Goal: Find specific page/section: Find specific page/section

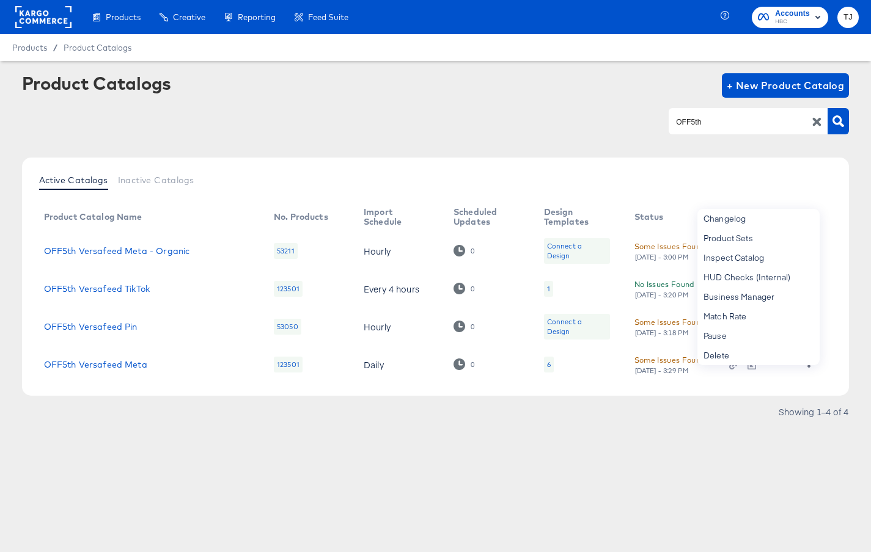
click at [34, 14] on rect at bounding box center [43, 17] width 56 height 22
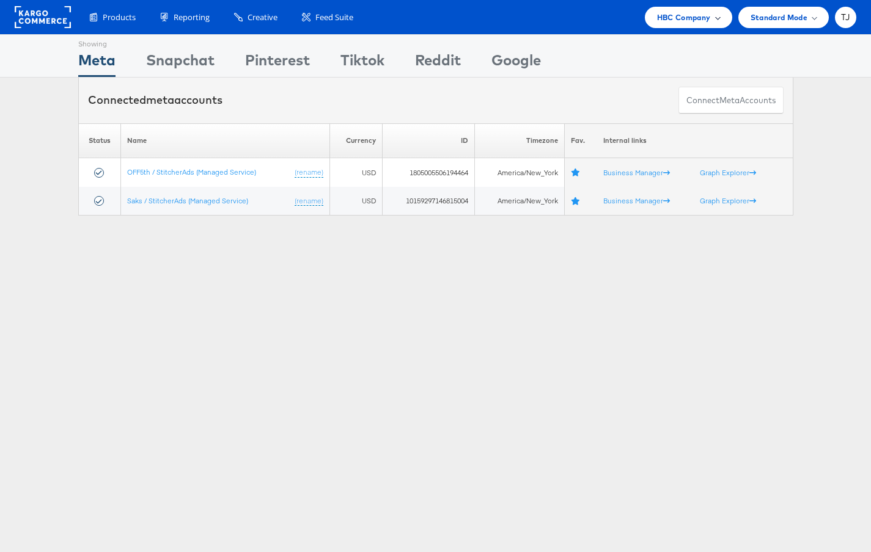
click at [707, 18] on span "HBC Company" at bounding box center [684, 17] width 54 height 13
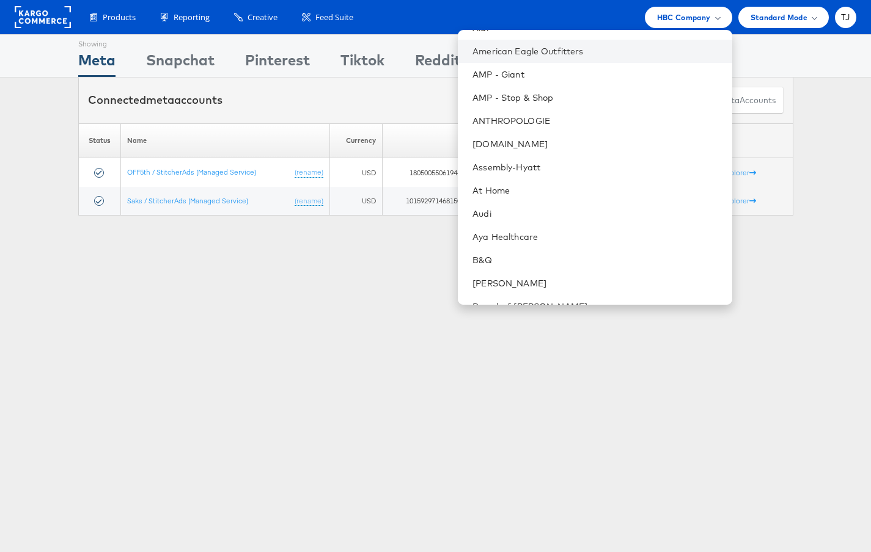
scroll to position [114, 0]
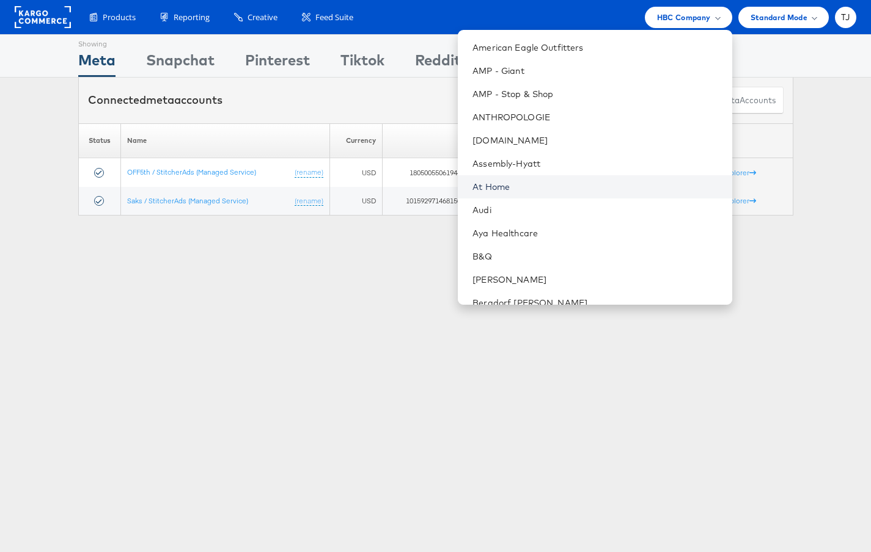
click at [574, 184] on link "At Home" at bounding box center [596, 187] width 249 height 12
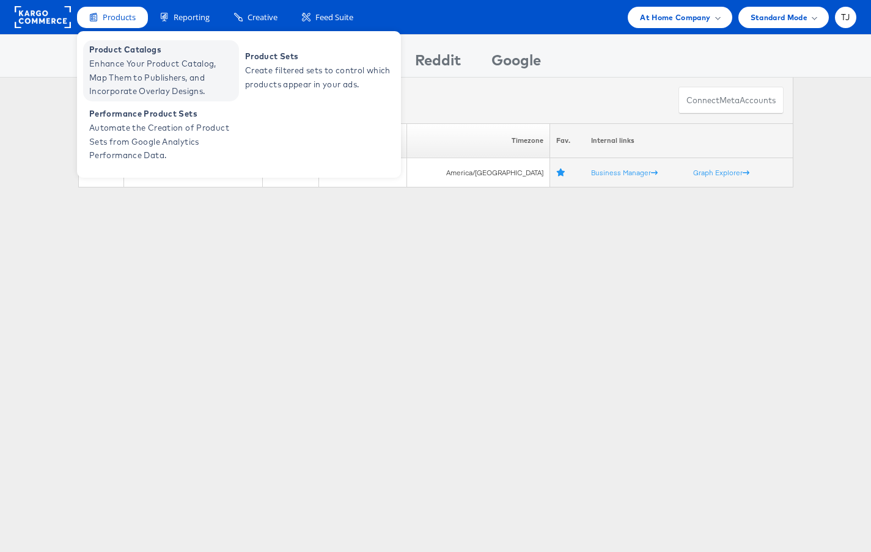
click at [112, 60] on span "Enhance Your Product Catalog, Map Them to Publishers, and Incorporate Overlay D…" at bounding box center [162, 78] width 147 height 42
